Goal: Task Accomplishment & Management: Manage account settings

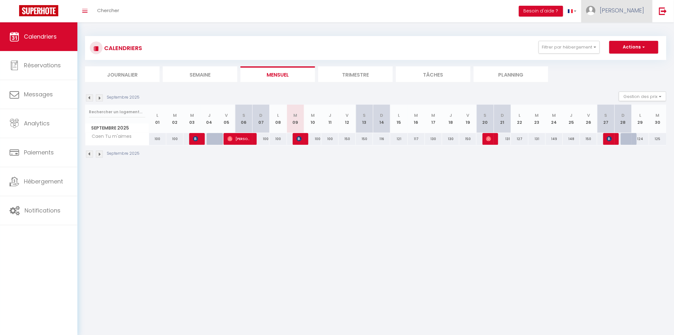
click at [633, 18] on link "[PERSON_NAME]" at bounding box center [617, 11] width 71 height 22
click at [630, 34] on link "Paramètres" at bounding box center [627, 31] width 47 height 11
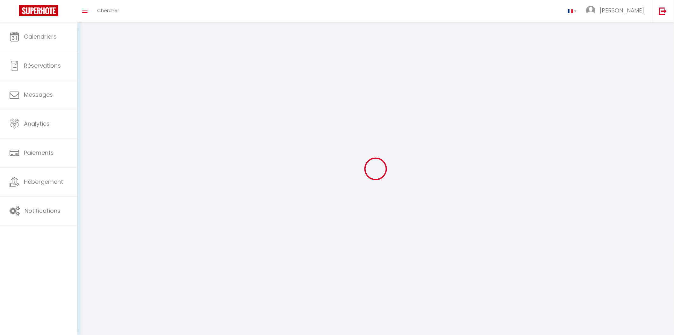
select select
type input "[PERSON_NAME]"
type input "Lemaitre"
type input "[URL][DOMAIN_NAME]"
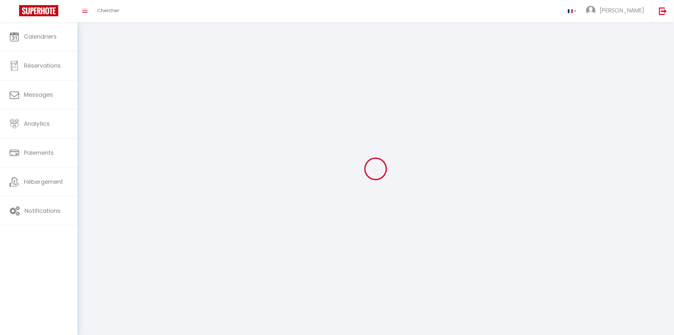
select select
select select "28"
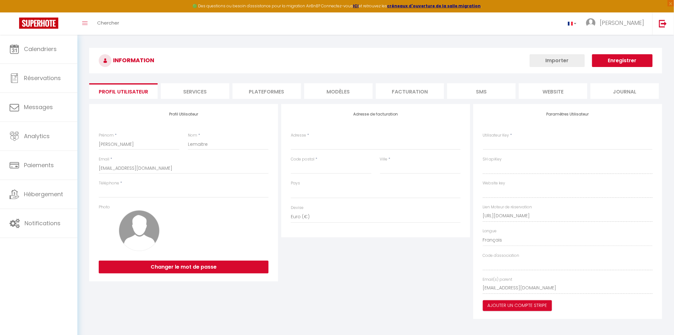
select select
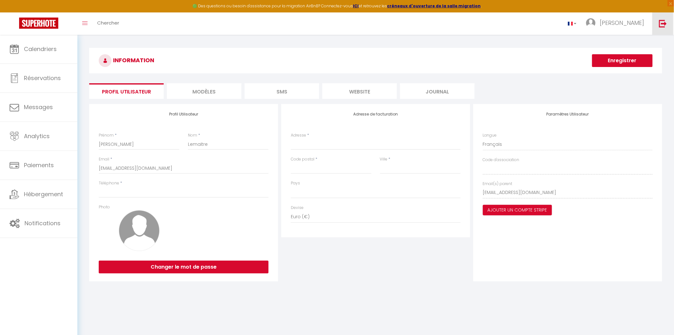
click at [662, 26] on img at bounding box center [663, 23] width 8 height 8
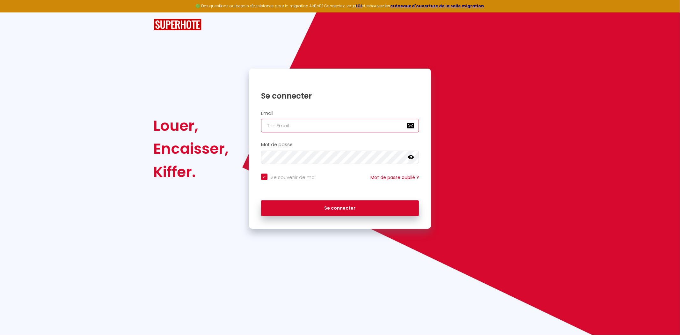
click at [368, 125] on input "email" at bounding box center [340, 125] width 158 height 13
paste input "[EMAIL_ADDRESS][DOMAIN_NAME]"
type input "[EMAIL_ADDRESS][DOMAIN_NAME]"
checkbox input "true"
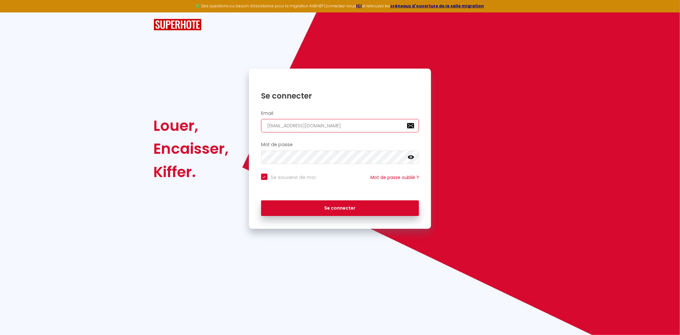
type input "[EMAIL_ADDRESS][DOMAIN_NAME]"
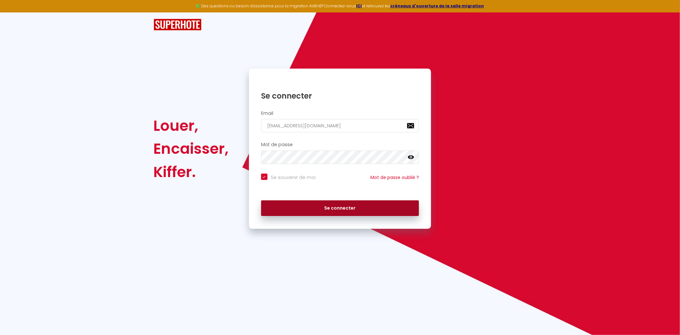
click at [323, 208] on button "Se connecter" at bounding box center [340, 208] width 158 height 16
checkbox input "true"
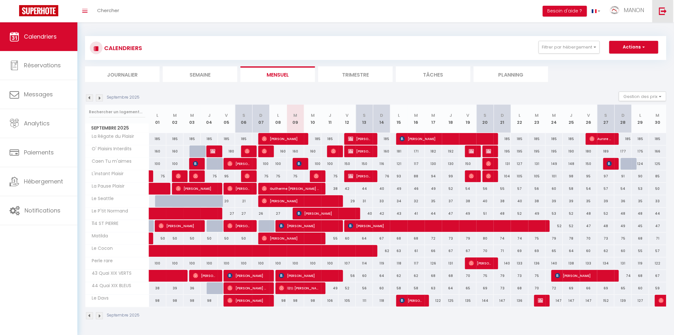
click at [662, 11] on img at bounding box center [663, 11] width 8 height 8
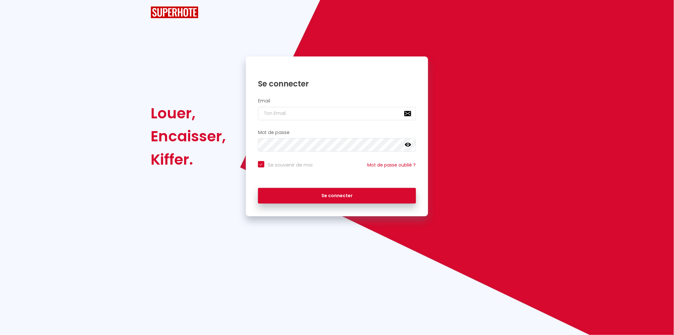
checkbox input "true"
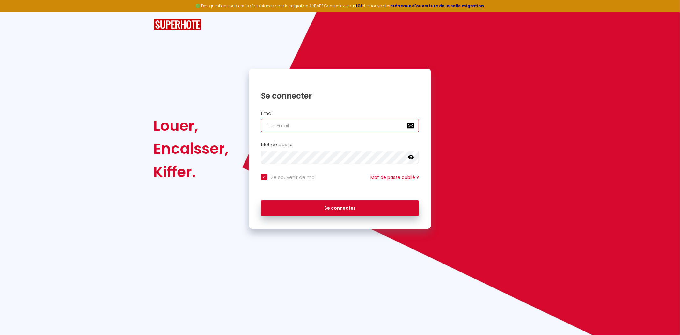
click at [304, 130] on input "email" at bounding box center [340, 125] width 158 height 13
paste input "[EMAIL_ADDRESS][DOMAIN_NAME]"
type input "[EMAIL_ADDRESS][DOMAIN_NAME]"
checkbox input "true"
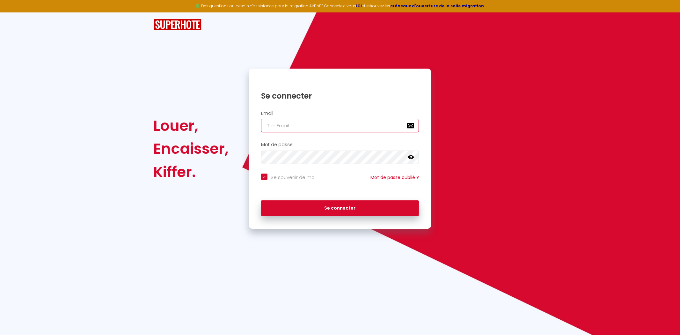
checkbox input "true"
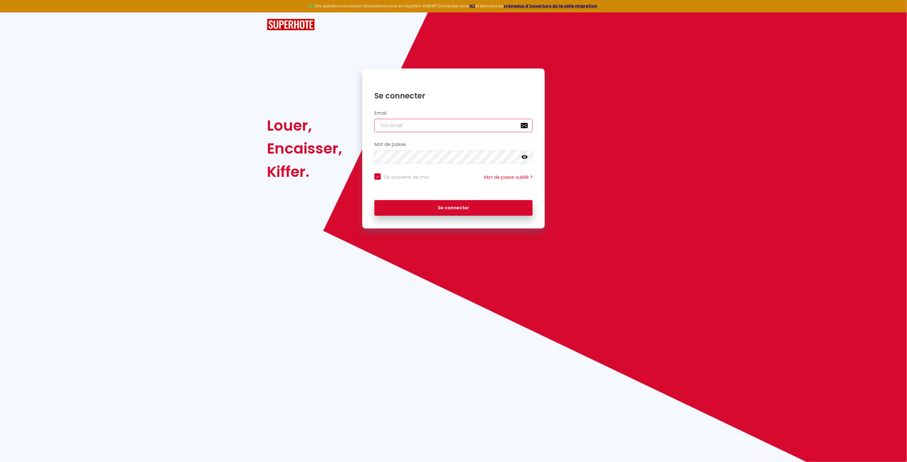
click at [437, 128] on input "email" at bounding box center [453, 125] width 158 height 13
paste input "[EMAIL_ADDRESS][DOMAIN_NAME]"
type input "[EMAIL_ADDRESS][DOMAIN_NAME]"
checkbox input "true"
type input "[EMAIL_ADDRESS][DOMAIN_NAME]"
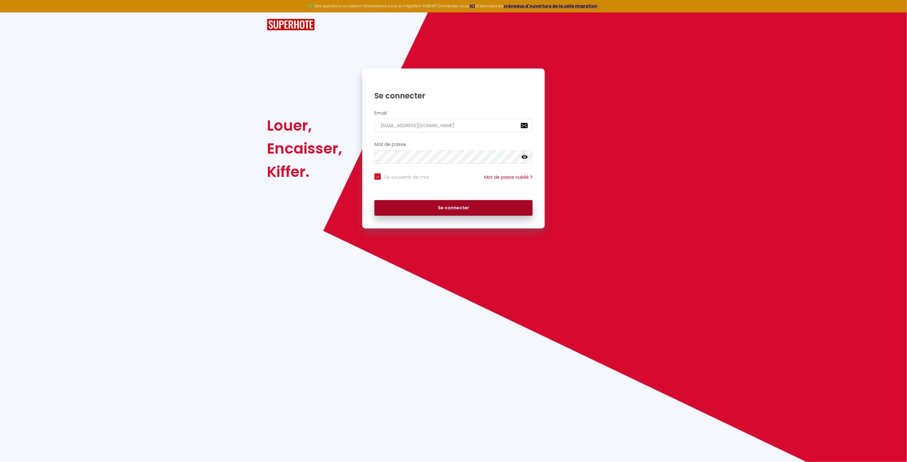
click at [454, 209] on button "Se connecter" at bounding box center [453, 208] width 158 height 16
click at [451, 201] on button "Se connecter" at bounding box center [453, 208] width 158 height 16
checkbox input "true"
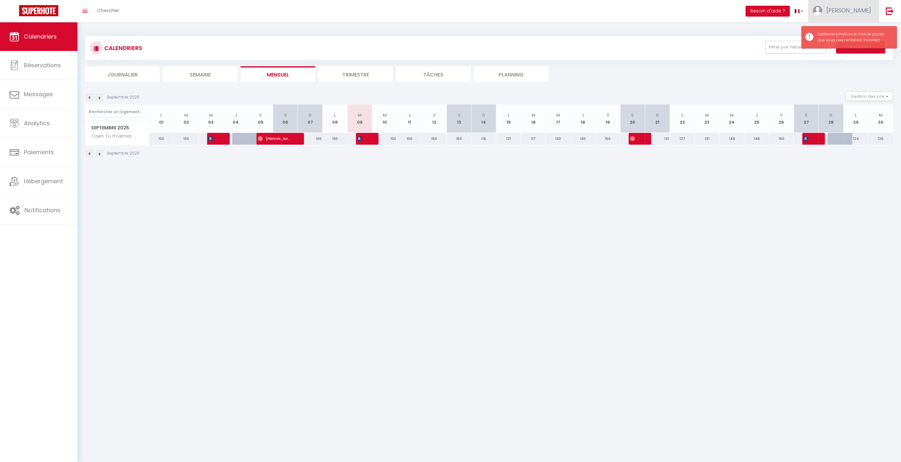
drag, startPoint x: 852, startPoint y: 11, endPoint x: 849, endPoint y: 19, distance: 8.4
click at [680, 11] on link "[PERSON_NAME]" at bounding box center [843, 11] width 71 height 22
click at [680, 33] on link "Paramètres" at bounding box center [853, 31] width 47 height 11
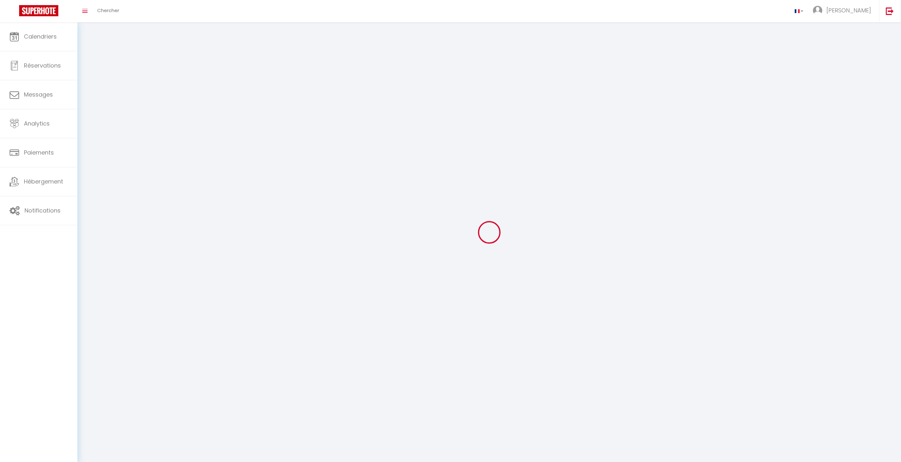
type input "[PERSON_NAME]"
type input "Lemaitre"
type input "[URL][DOMAIN_NAME]"
select select
select select "28"
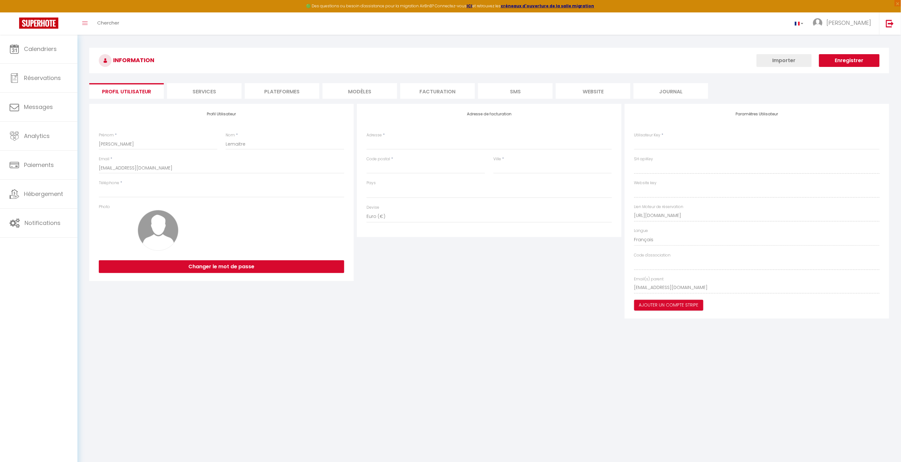
select select
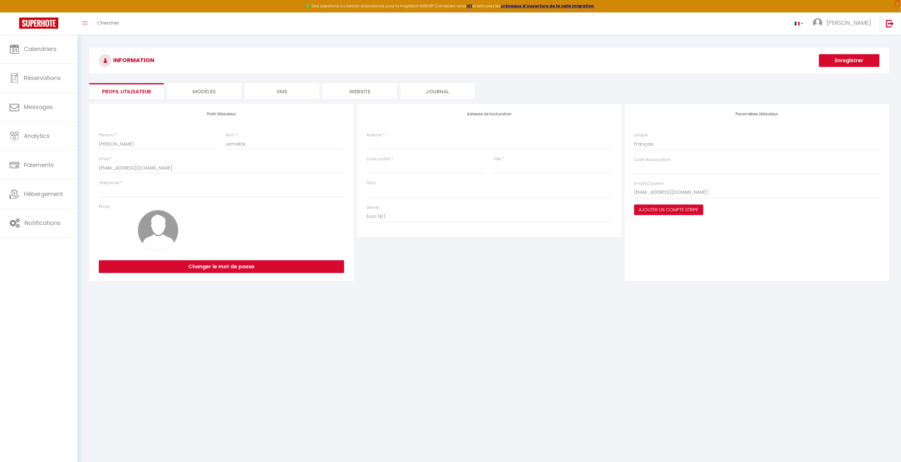
click at [367, 99] on div "INFORMATION Enregistrer Profil Utilisateur MODÈLES SMS website Journal Profil U…" at bounding box center [489, 165] width 800 height 235
click at [367, 97] on li "website" at bounding box center [360, 91] width 75 height 16
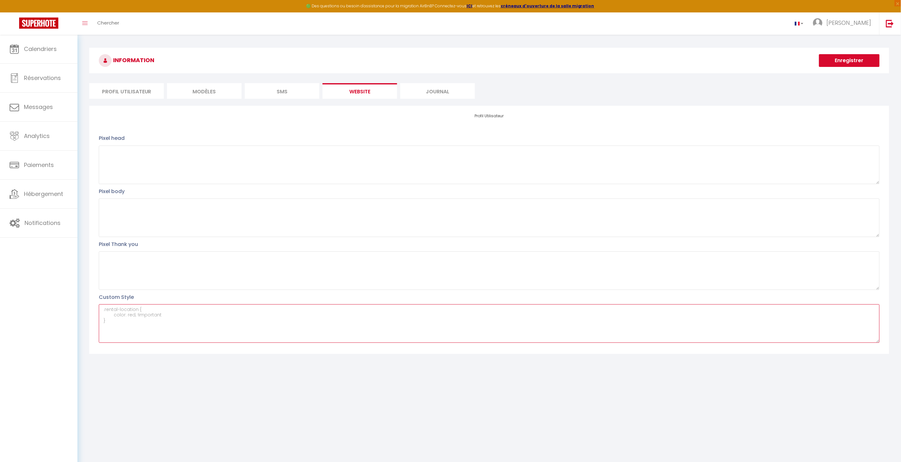
click at [149, 330] on textarea at bounding box center [489, 323] width 781 height 39
type textarea "f"
click at [680, 62] on button "Enregistrer" at bounding box center [849, 60] width 61 height 13
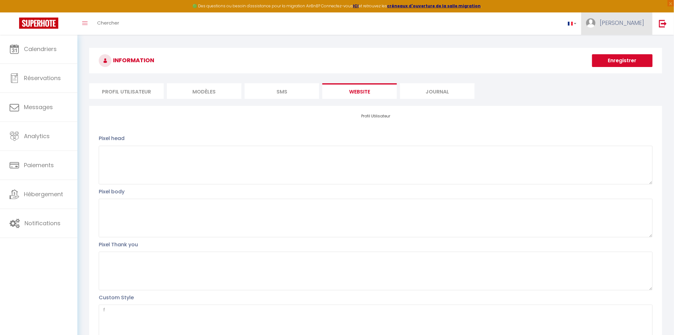
click at [629, 28] on link "[PERSON_NAME]" at bounding box center [617, 23] width 71 height 22
click at [623, 40] on link "Paramètres" at bounding box center [627, 44] width 47 height 11
click at [623, 41] on link "Paramètres" at bounding box center [627, 44] width 47 height 11
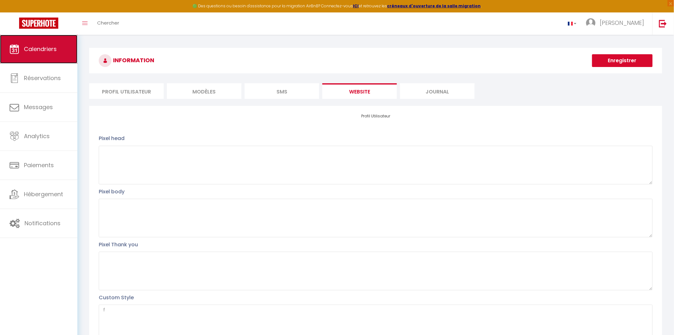
click at [52, 37] on link "Calendriers" at bounding box center [38, 49] width 77 height 29
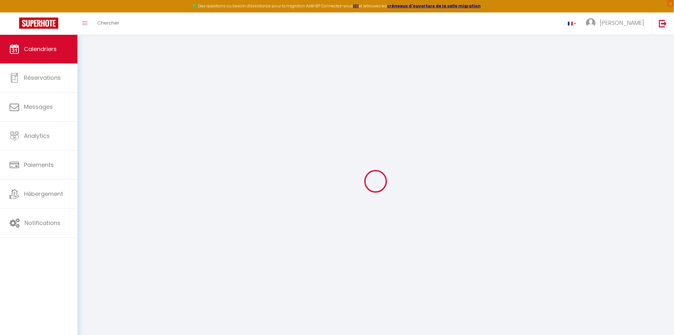
click at [93, 35] on div "🟢 Des questions ou besoin d'assistance pour la migration AirBnB? Connectez-vous…" at bounding box center [337, 181] width 674 height 293
